Goal: Information Seeking & Learning: Find specific fact

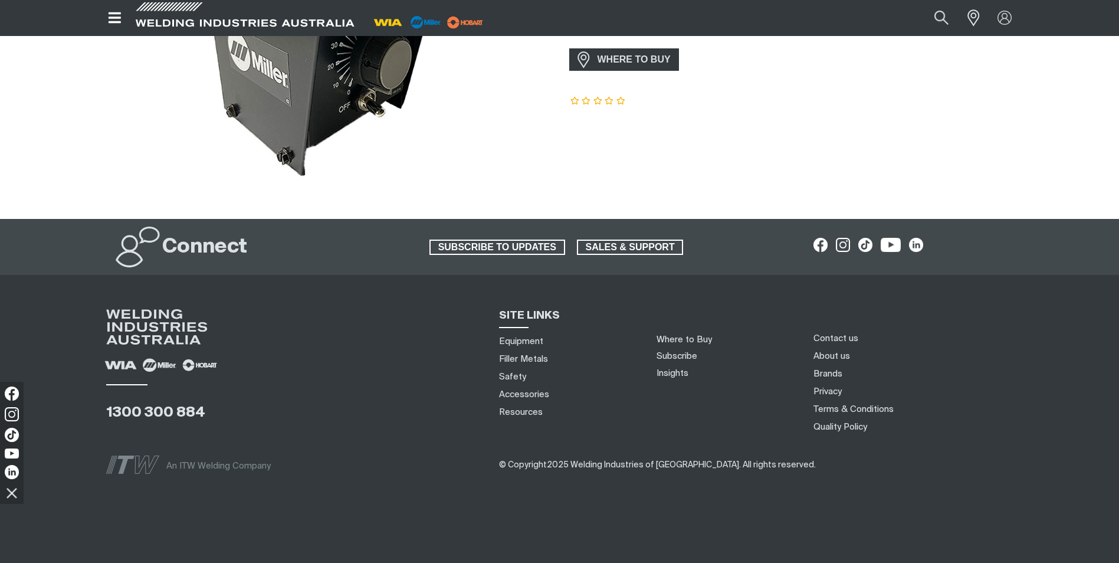
scroll to position [229, 0]
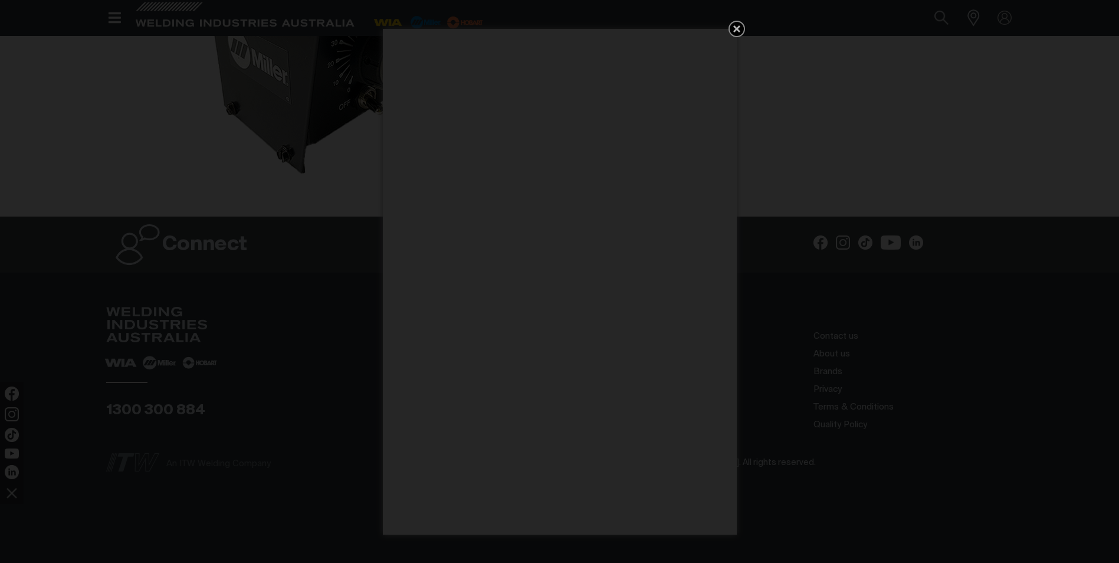
click at [737, 25] on icon "Get 5 WIA Welding Guides Free!" at bounding box center [737, 29] width 14 height 14
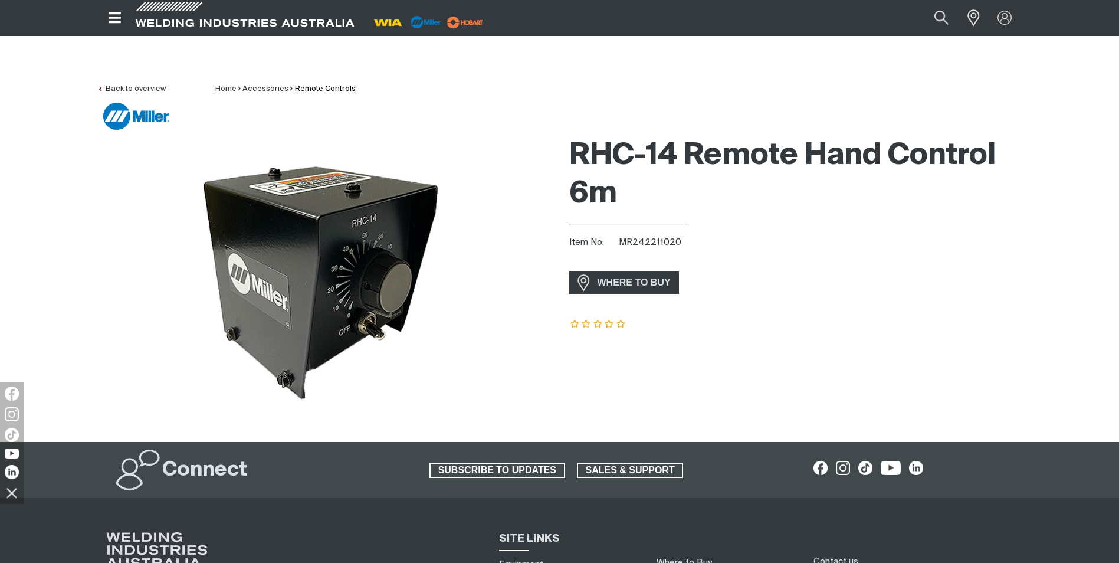
scroll to position [0, 0]
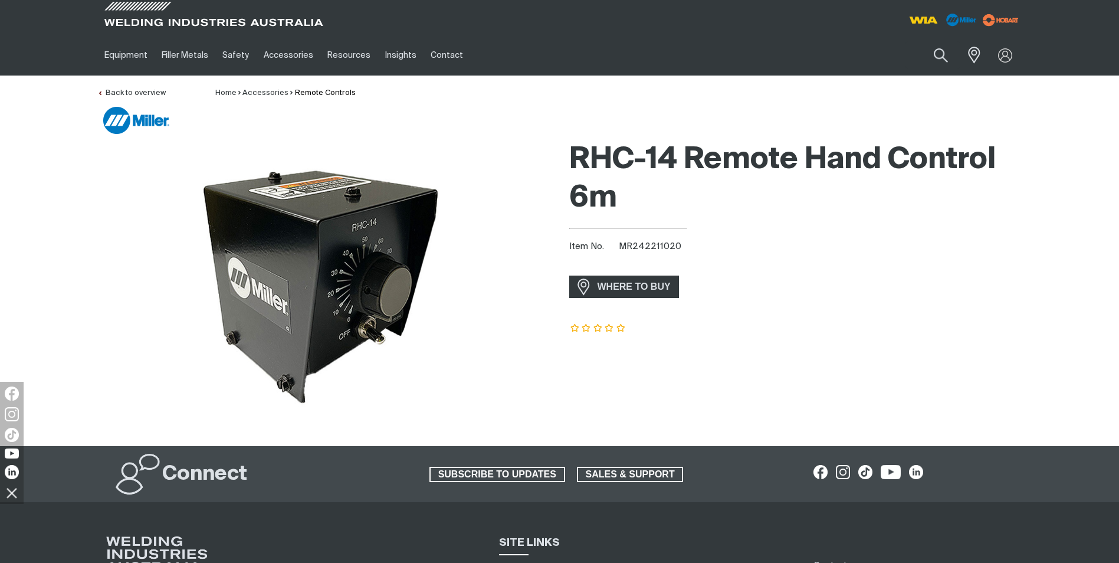
drag, startPoint x: 832, startPoint y: 328, endPoint x: 799, endPoint y: 287, distance: 53.2
click at [833, 327] on article at bounding box center [795, 328] width 453 height 11
click at [938, 52] on button "Search products" at bounding box center [940, 56] width 48 height 34
click at [822, 56] on input "Search" at bounding box center [869, 55] width 182 height 27
type input "400x"
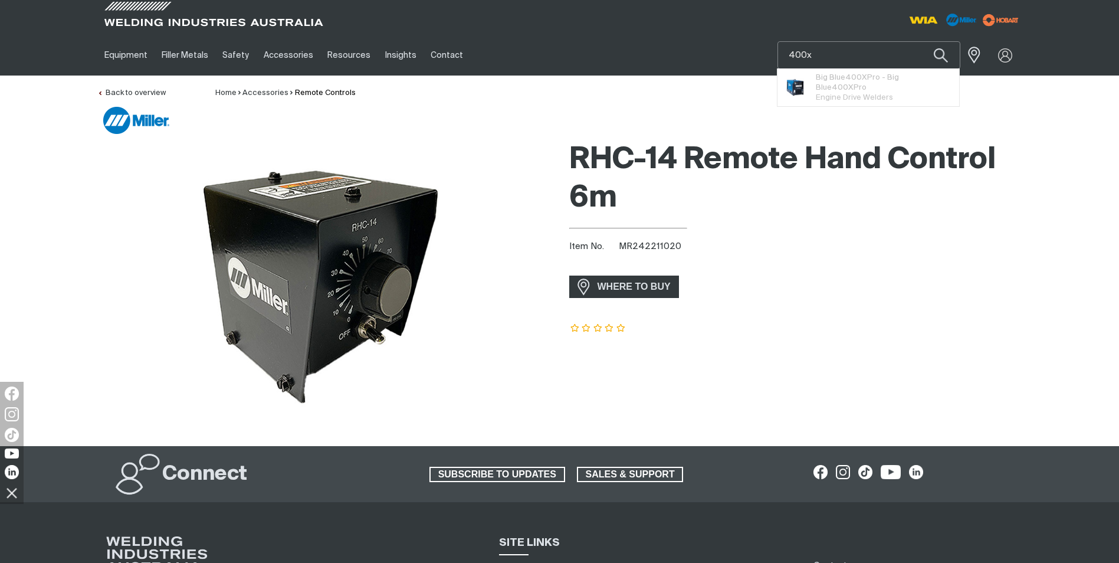
click at [921, 41] on button "Search products" at bounding box center [941, 55] width 40 height 28
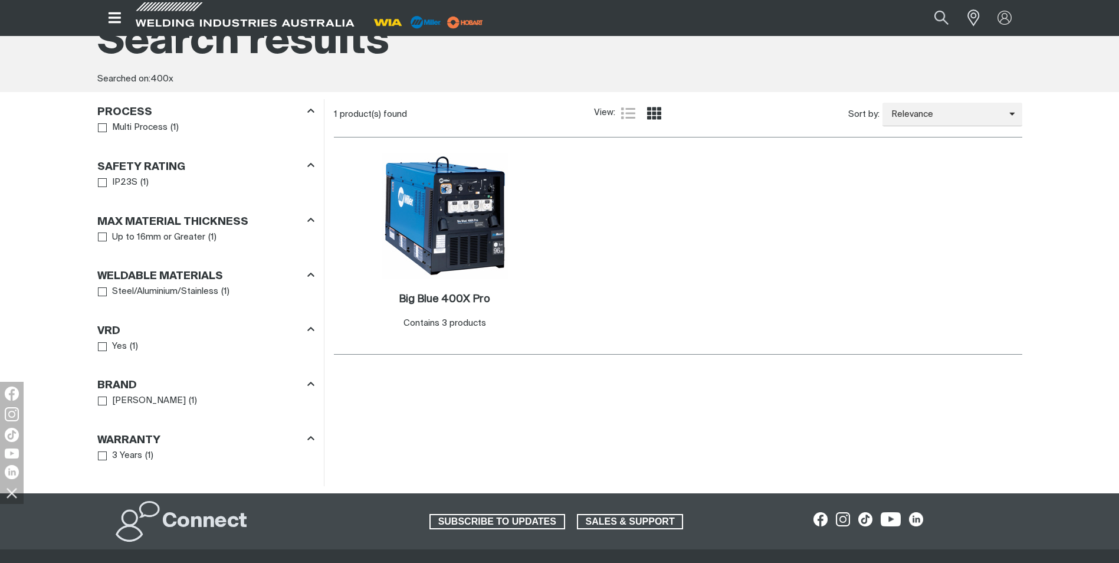
scroll to position [196, 0]
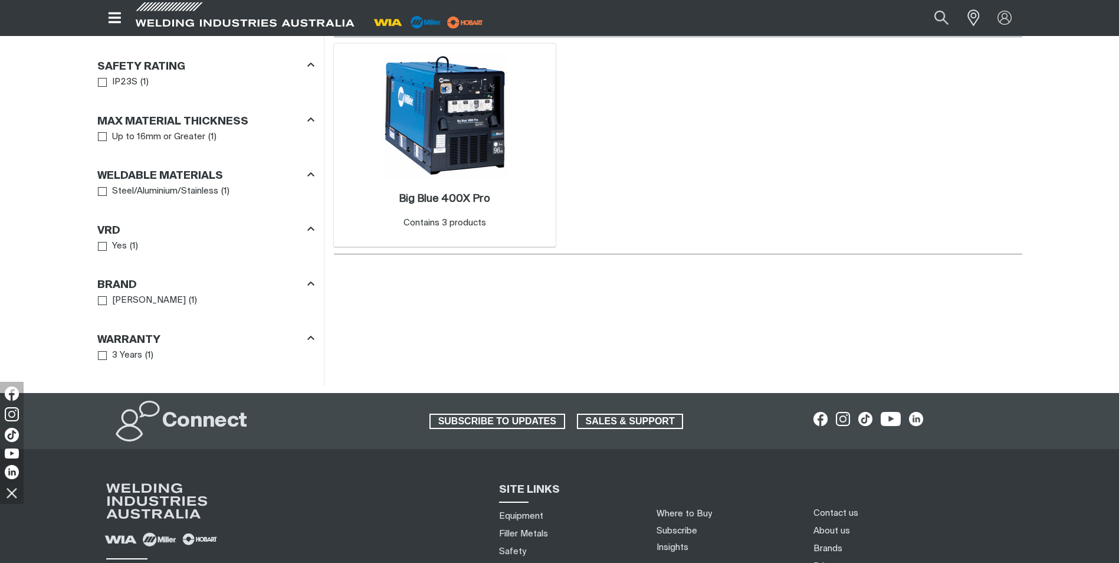
click at [450, 108] on img at bounding box center [445, 115] width 126 height 126
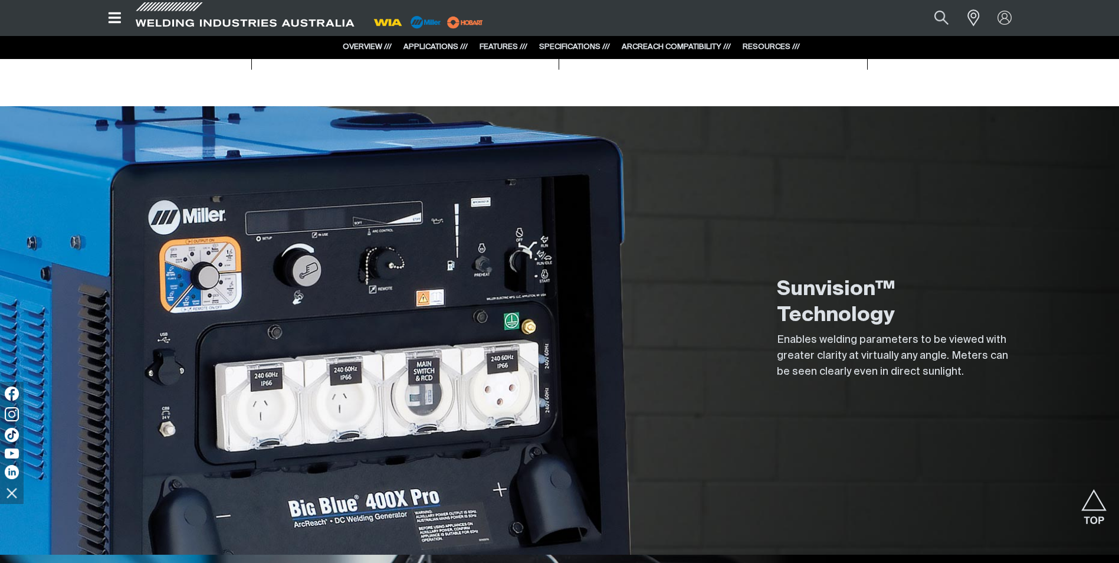
scroll to position [799, 0]
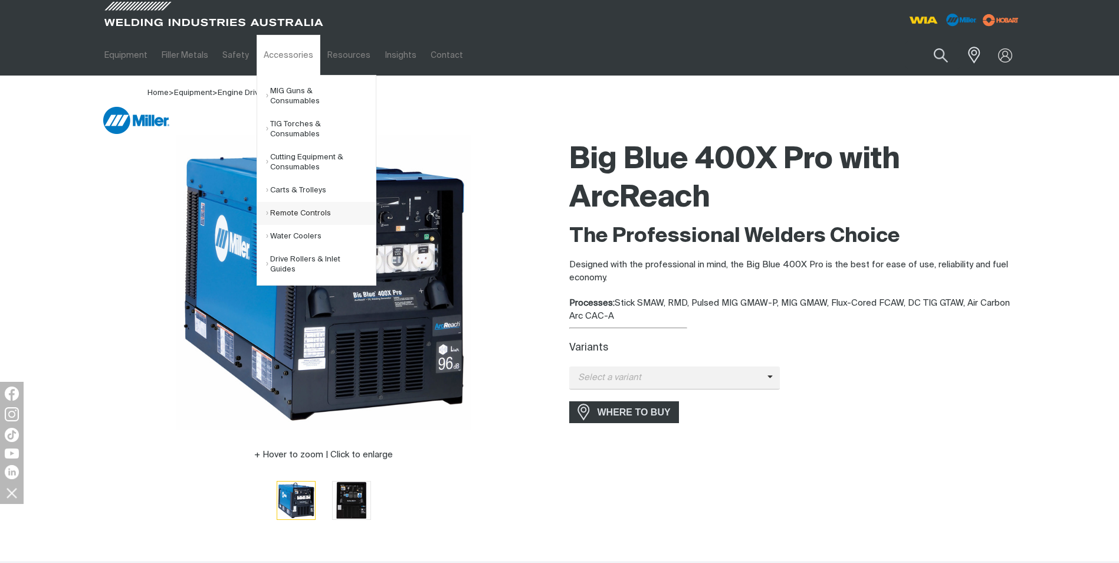
click at [289, 203] on link "Remote Controls" at bounding box center [321, 213] width 110 height 23
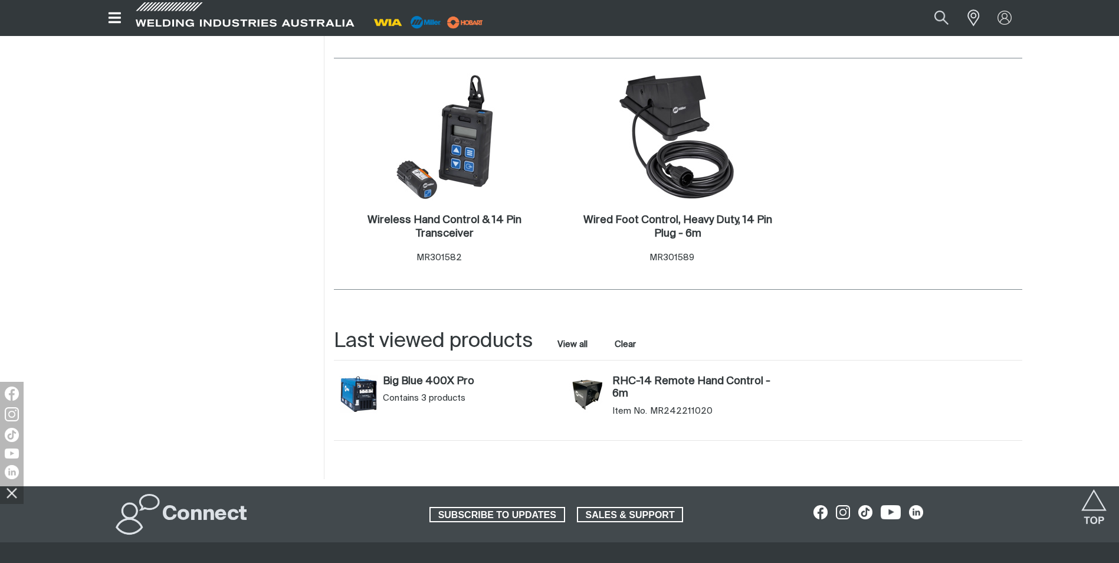
scroll to position [826, 0]
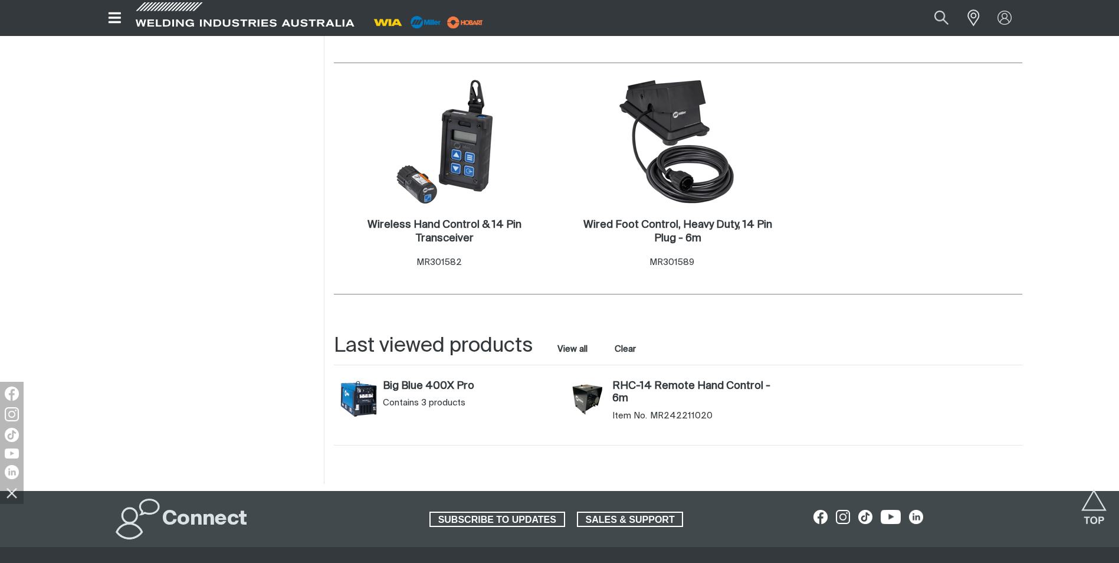
click at [471, 161] on img at bounding box center [445, 141] width 126 height 126
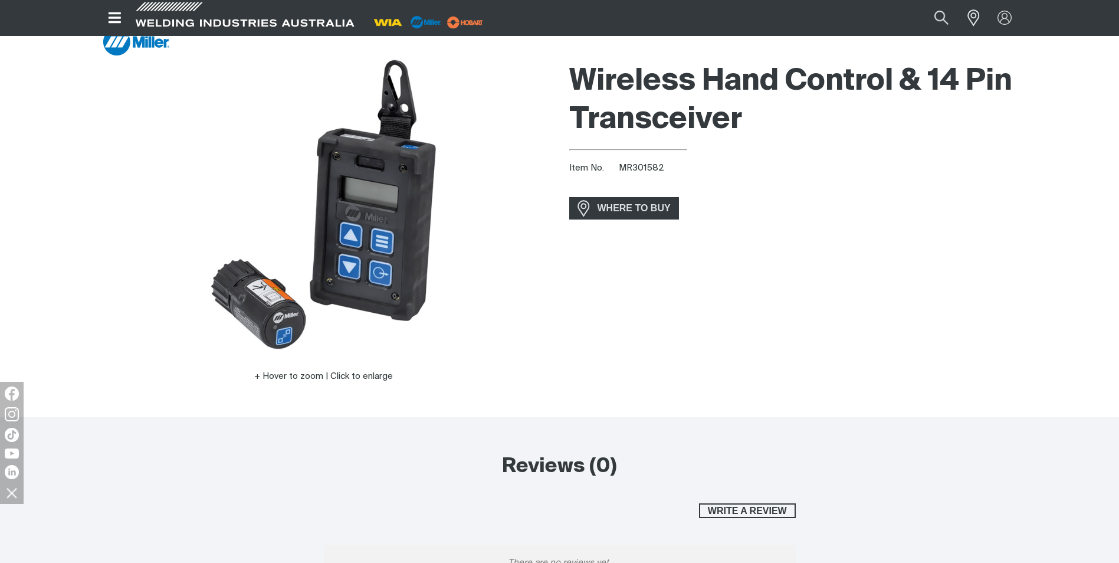
scroll to position [59, 0]
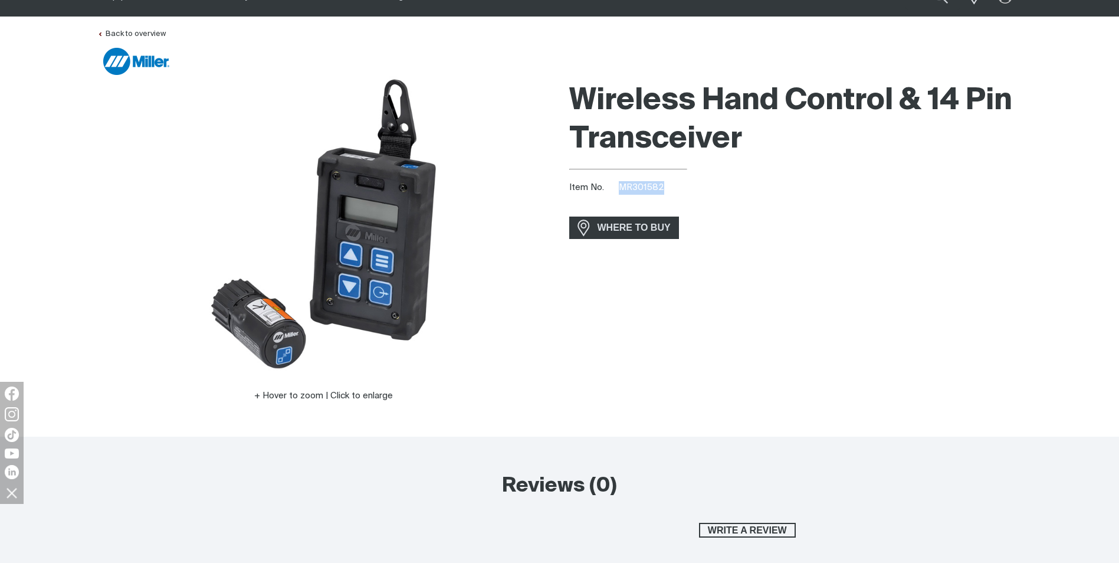
drag, startPoint x: 661, startPoint y: 185, endPoint x: 620, endPoint y: 184, distance: 41.3
click at [620, 184] on span "MR301582" at bounding box center [641, 187] width 45 height 9
drag, startPoint x: 620, startPoint y: 184, endPoint x: 628, endPoint y: 187, distance: 8.8
copy span "MR301582"
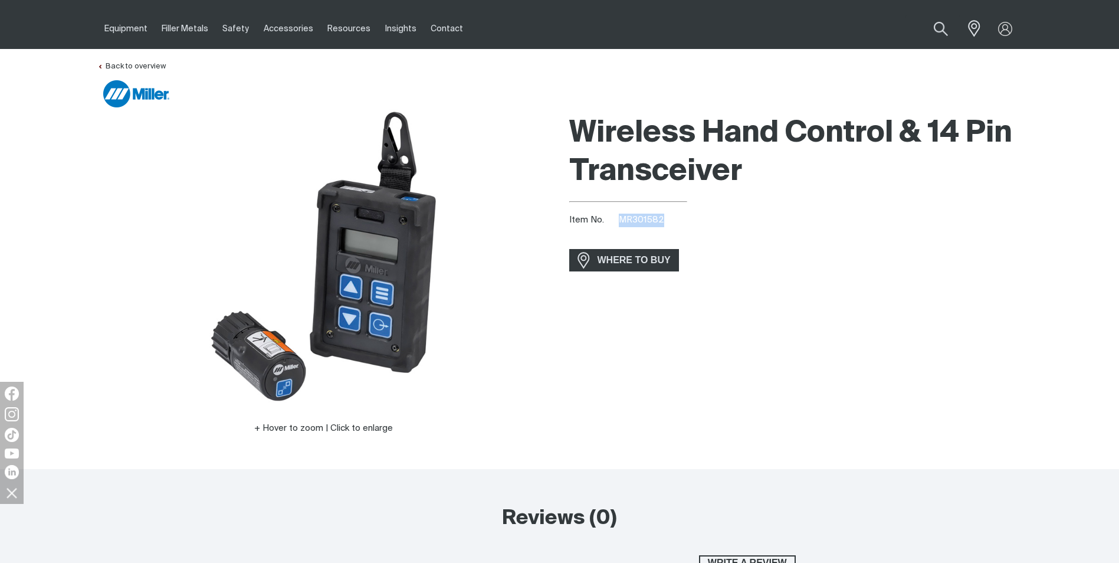
scroll to position [0, 0]
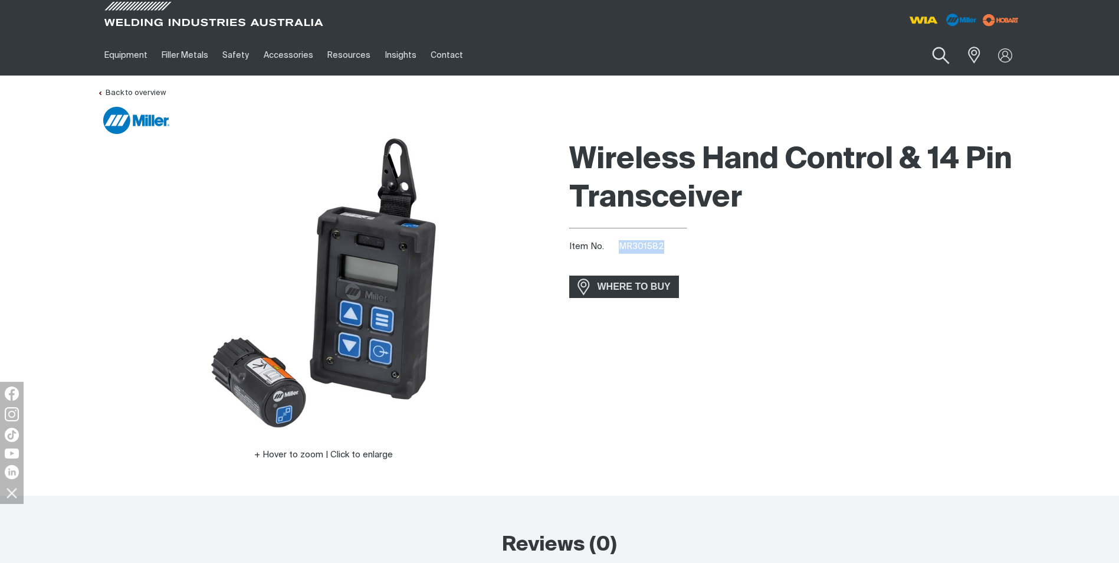
click at [940, 55] on button "Search products" at bounding box center [940, 56] width 48 height 34
paste input "MR301582"
type input "MR301582"
click at [921, 41] on button "Search products" at bounding box center [941, 55] width 40 height 28
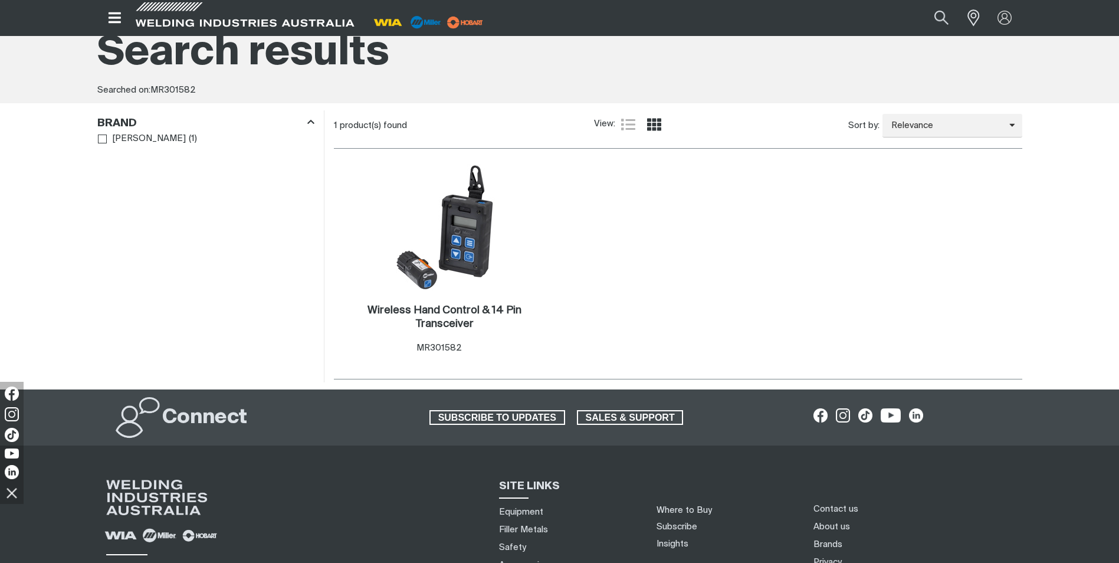
scroll to position [78, 0]
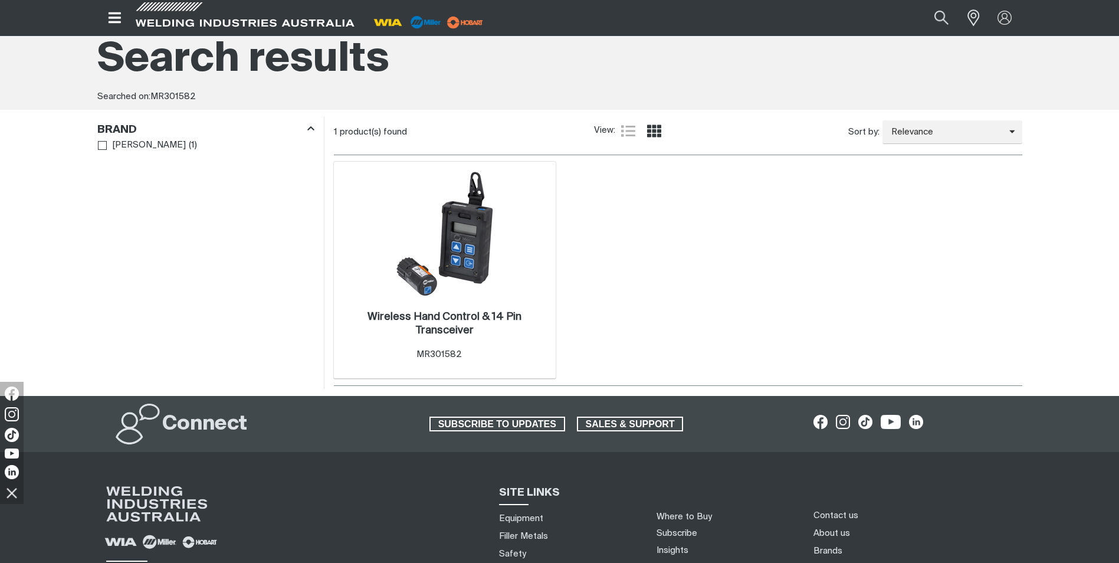
click at [480, 252] on img at bounding box center [445, 233] width 126 height 126
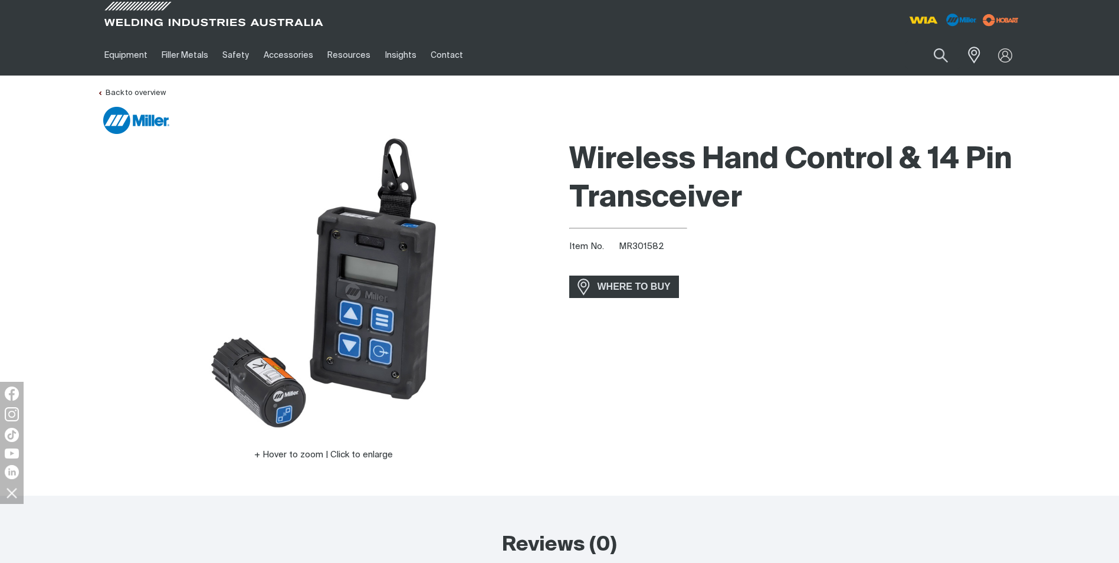
click at [1008, 335] on div "Wireless Hand Control & 14 Pin Transceiver Item No. MR301582 incl. gst WHERE TO…" at bounding box center [795, 315] width 453 height 360
